Goal: Transaction & Acquisition: Book appointment/travel/reservation

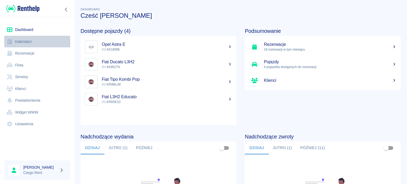
click at [49, 45] on link "Kalendarz" at bounding box center [37, 42] width 66 height 12
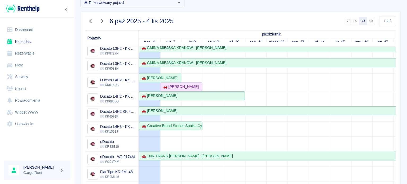
scroll to position [51, 0]
drag, startPoint x: 171, startPoint y: 134, endPoint x: 246, endPoint y: 146, distance: 75.4
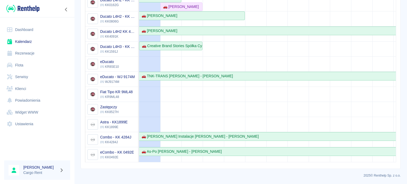
scroll to position [30, 0]
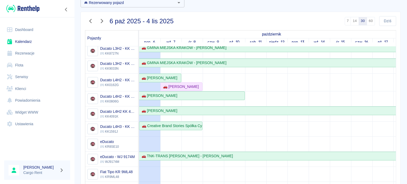
click at [193, 138] on td at bounding box center [192, 120] width 21 height 244
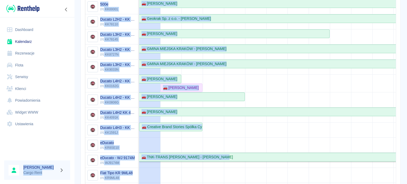
drag, startPoint x: 235, startPoint y: 156, endPoint x: 24, endPoint y: 97, distance: 218.9
click at [24, 97] on div "Dashboard Kalendarz Rezerwacje Flota Serwisy Klienci Powiadomienia Widget WWW U…" at bounding box center [203, 92] width 407 height 184
click at [8, 143] on div at bounding box center [37, 146] width 74 height 20
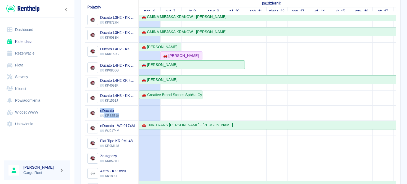
drag, startPoint x: 129, startPoint y: 115, endPoint x: 87, endPoint y: 103, distance: 43.6
click at [87, 106] on div "eDucato KR8SE10" at bounding box center [111, 113] width 53 height 15
click at [71, 103] on div "Dashboard Kalendarz Rezerwacje Flota Serwisy Klienci Powiadomienia Widget WWW U…" at bounding box center [37, 76] width 74 height 119
drag, startPoint x: 118, startPoint y: 112, endPoint x: 94, endPoint y: 104, distance: 25.9
click at [94, 108] on div "eDucato KR8SE10" at bounding box center [103, 113] width 32 height 11
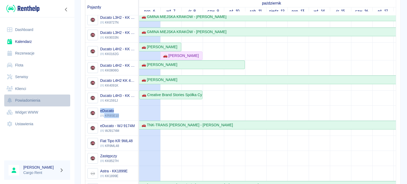
click at [66, 101] on link "Powiadomienia" at bounding box center [37, 101] width 66 height 12
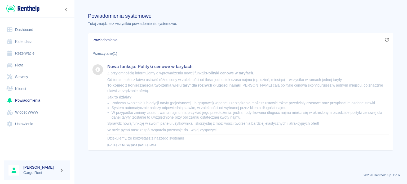
click at [23, 4] on img at bounding box center [22, 8] width 33 height 9
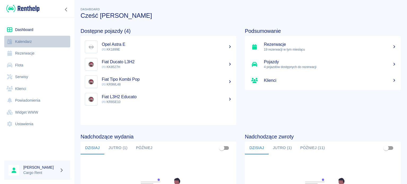
click at [34, 43] on link "Kalendarz" at bounding box center [37, 42] width 66 height 12
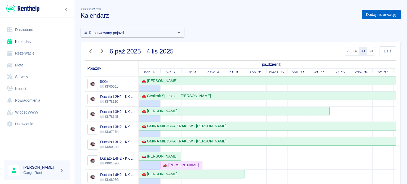
click at [362, 18] on link "Dodaj rezerwację" at bounding box center [381, 15] width 39 height 10
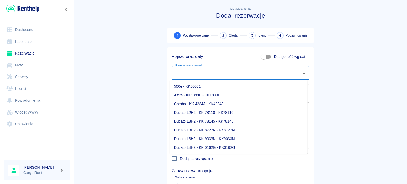
click at [208, 75] on input "Rezerwowany pojazd" at bounding box center [236, 72] width 125 height 9
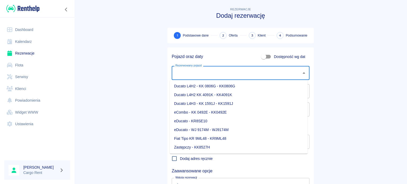
click at [224, 121] on li "eDucato - KR8SE10" at bounding box center [239, 121] width 138 height 9
type input "eDucato - KR8SE10"
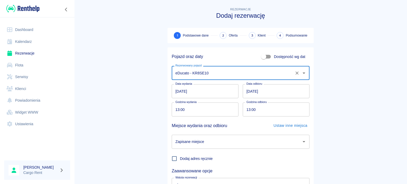
click at [172, 90] on input "[DATE]" at bounding box center [205, 91] width 67 height 14
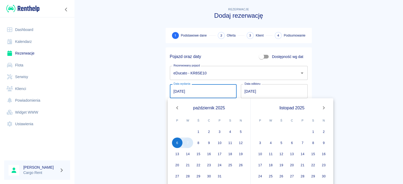
click at [189, 143] on button "7" at bounding box center [188, 143] width 11 height 11
type input "[DATE]"
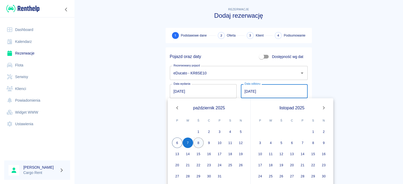
click at [199, 143] on button "8" at bounding box center [198, 143] width 11 height 11
type input "[DATE]"
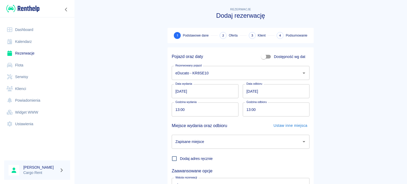
click at [173, 108] on input "13:00" at bounding box center [203, 110] width 63 height 14
type input "10:00"
click at [129, 108] on main "Rezerwacje Dodaj rezerwację 1 Podstawowe dane 2 Oferta 3 Klient 4 Podsumowanie …" at bounding box center [240, 110] width 333 height 208
click at [176, 107] on input "10:00" at bounding box center [203, 110] width 63 height 14
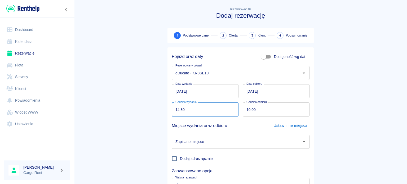
type input "14:30"
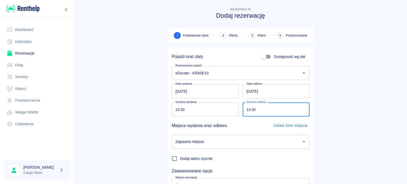
type input "14:30"
click at [145, 111] on main "Rezerwacje Dodaj rezerwację 1 Podstawowe dane 2 Oferta 3 Klient 4 Podsumowanie …" at bounding box center [240, 110] width 333 height 208
click at [191, 136] on div "Zapisane miejsce" at bounding box center [241, 142] width 138 height 14
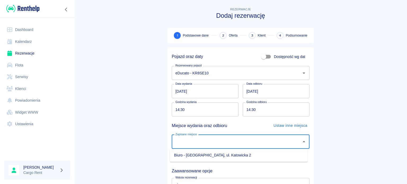
click at [211, 158] on li "Biuro - [GEOGRAPHIC_DATA], ul. Katowicka 2" at bounding box center [239, 155] width 138 height 9
type input "Biuro - [GEOGRAPHIC_DATA], ul. Katowicka 2"
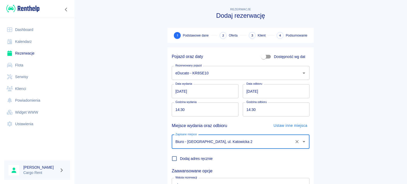
scroll to position [46, 0]
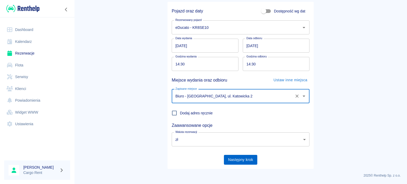
click at [245, 158] on button "Następny krok" at bounding box center [241, 160] width 34 height 10
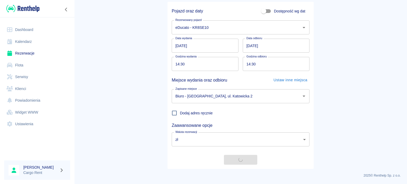
scroll to position [0, 0]
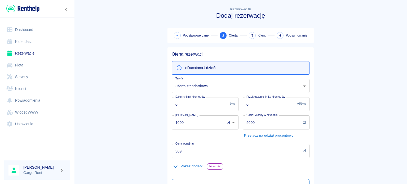
click at [210, 80] on body "Używamy plików Cookies, by zapewnić Ci najlepsze możliwe doświadczenie. Aby dow…" at bounding box center [203, 92] width 407 height 184
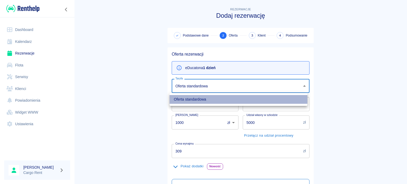
click at [196, 98] on li "Oferta standardowa" at bounding box center [239, 99] width 138 height 9
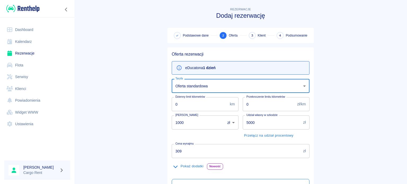
click at [129, 91] on main "Rezerwacje Dodaj rezerwację Podstawowe dane 2 Oferta 3 Klient 4 Podsumowanie Of…" at bounding box center [240, 134] width 333 height 256
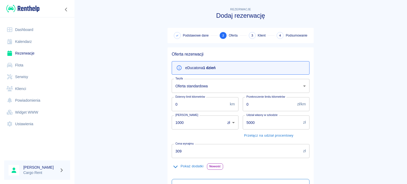
scroll to position [93, 0]
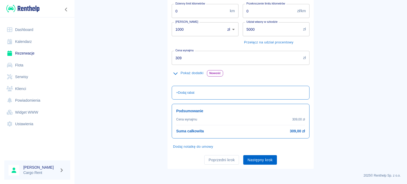
click at [266, 159] on button "Następny krok" at bounding box center [260, 160] width 34 height 10
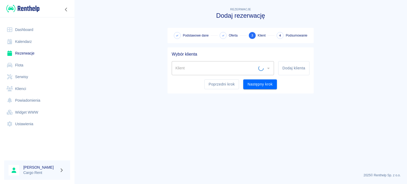
scroll to position [0, 0]
click at [220, 85] on button "Poprzedni krok" at bounding box center [221, 85] width 35 height 10
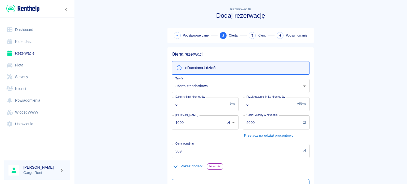
scroll to position [93, 0]
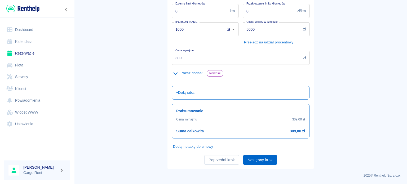
click at [254, 160] on button "Następny krok" at bounding box center [260, 160] width 34 height 10
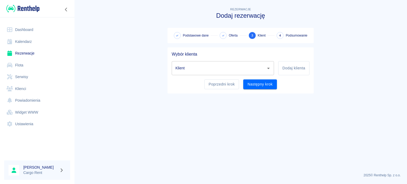
scroll to position [0, 0]
click at [218, 70] on input "Klient" at bounding box center [219, 68] width 90 height 9
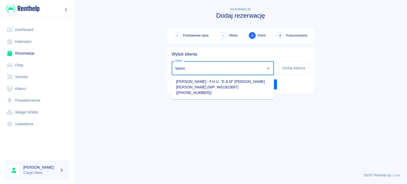
click at [216, 95] on li "[PERSON_NAME] - F.H.U. "E & M" [PERSON_NAME] , [PERSON_NAME] (NIP: 9451923697) …" at bounding box center [223, 87] width 102 height 20
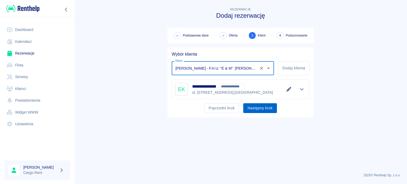
type input "[PERSON_NAME] - F.H.U. "E & M" [PERSON_NAME] , [PERSON_NAME] (NIP: 9451923697) …"
click at [259, 107] on button "Następny krok" at bounding box center [260, 108] width 34 height 10
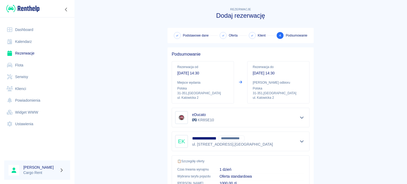
scroll to position [101, 0]
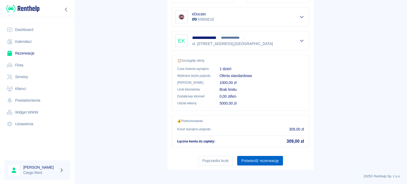
click at [274, 163] on button "Potwierdź rezerwację" at bounding box center [260, 161] width 46 height 10
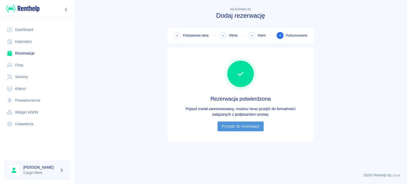
click at [231, 126] on link "Przejdź do rezerwacji" at bounding box center [241, 127] width 46 height 10
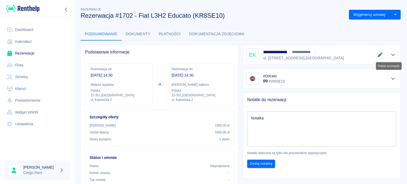
click at [390, 53] on icon "Pokaż szczegóły" at bounding box center [393, 54] width 6 height 5
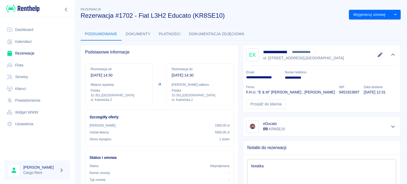
click at [36, 8] on img at bounding box center [22, 8] width 33 height 9
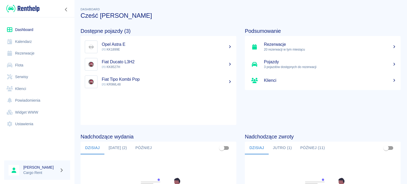
click at [40, 45] on link "Kalendarz" at bounding box center [37, 42] width 66 height 12
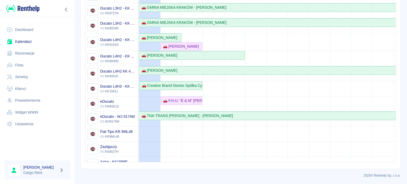
scroll to position [11, 0]
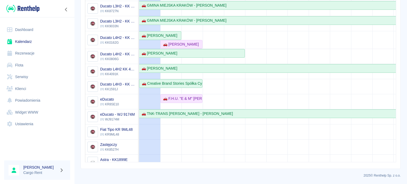
click at [25, 5] on img at bounding box center [22, 8] width 33 height 9
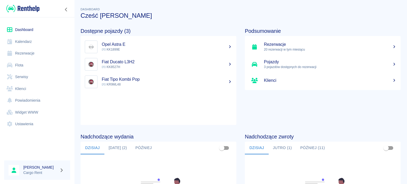
click at [34, 40] on link "Kalendarz" at bounding box center [37, 42] width 66 height 12
